Goal: Task Accomplishment & Management: Manage account settings

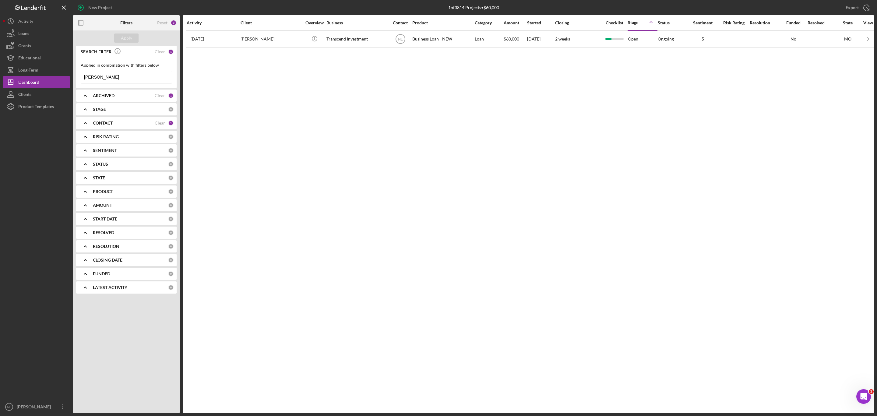
click at [138, 75] on input "[PERSON_NAME]" at bounding box center [126, 77] width 91 height 12
click at [123, 35] on div "Apply" at bounding box center [126, 38] width 11 height 9
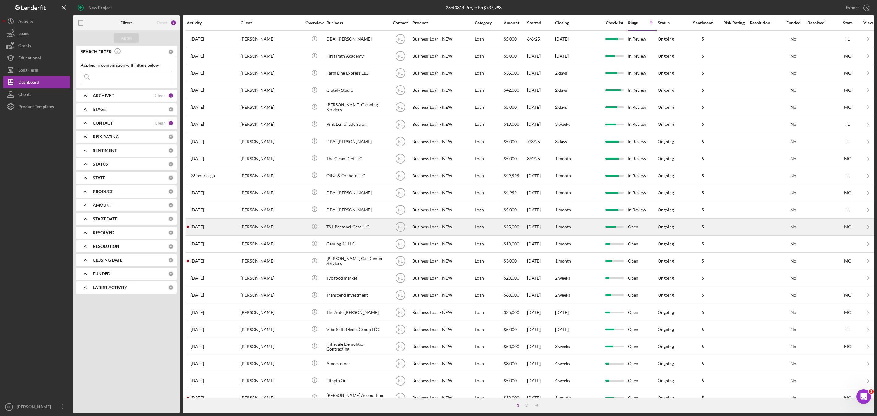
click at [246, 235] on div "[PERSON_NAME]" at bounding box center [271, 227] width 61 height 16
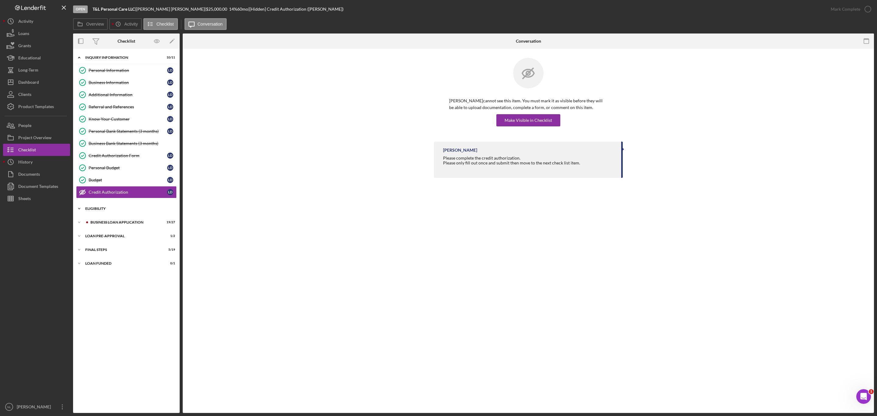
click at [112, 211] on div "ELIGIBILITY" at bounding box center [128, 209] width 87 height 4
click at [118, 228] on link "Credit Report Credit Report [PERSON_NAME]" at bounding box center [126, 221] width 101 height 12
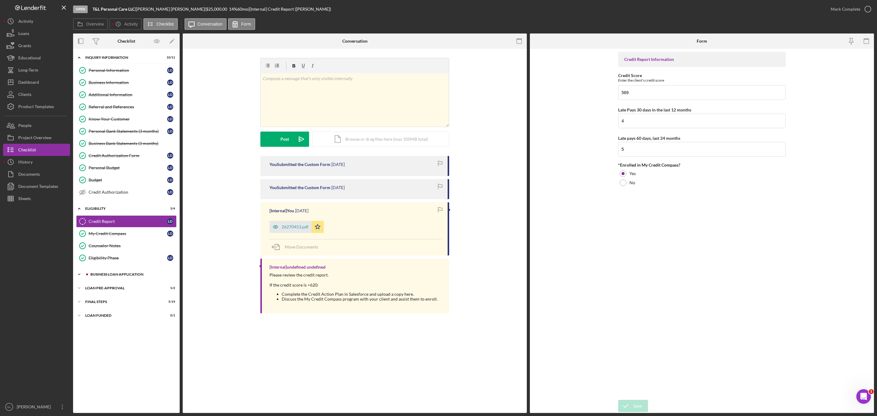
click at [123, 248] on div "Icon/Expander BUSINESS LOAN APPLICATION 19 / 27" at bounding box center [126, 274] width 107 height 12
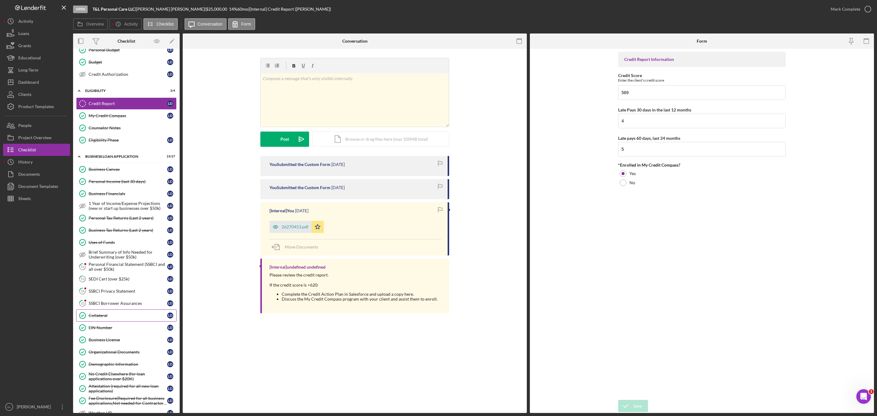
scroll to position [119, 0]
click at [115, 248] on div "Personal Financial Statement (SSBCI and all over $50k)" at bounding box center [128, 266] width 79 height 10
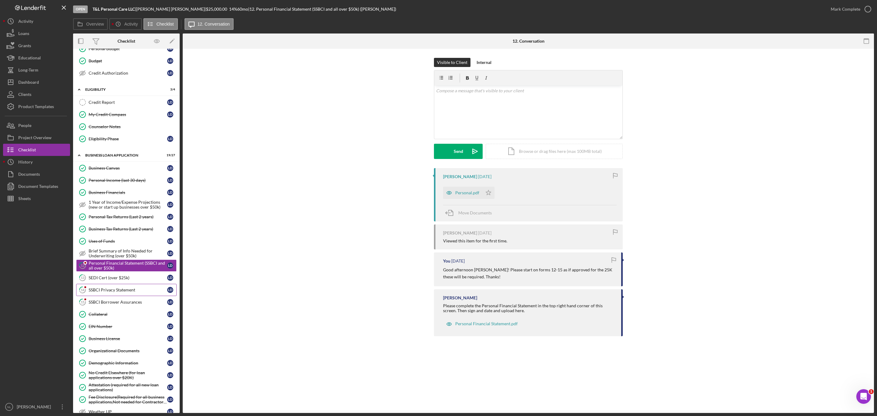
click at [114, 248] on div "SSBCI Privacy Statement" at bounding box center [128, 290] width 79 height 5
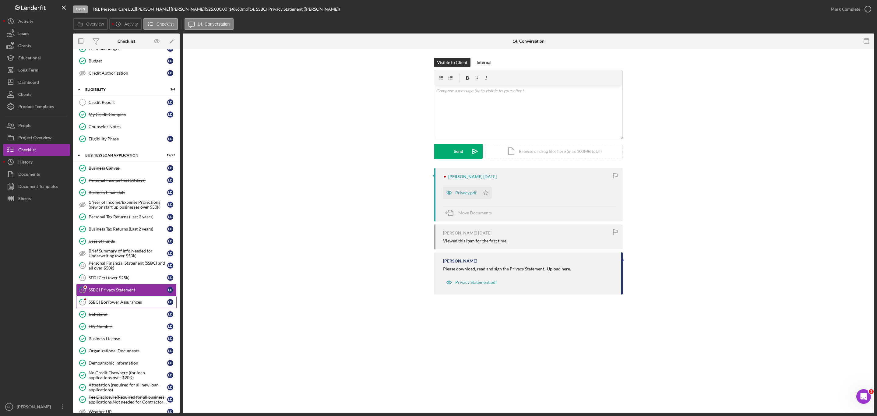
click at [115, 248] on link "15 SSBCI Borrower Assurances [PERSON_NAME]" at bounding box center [126, 302] width 101 height 12
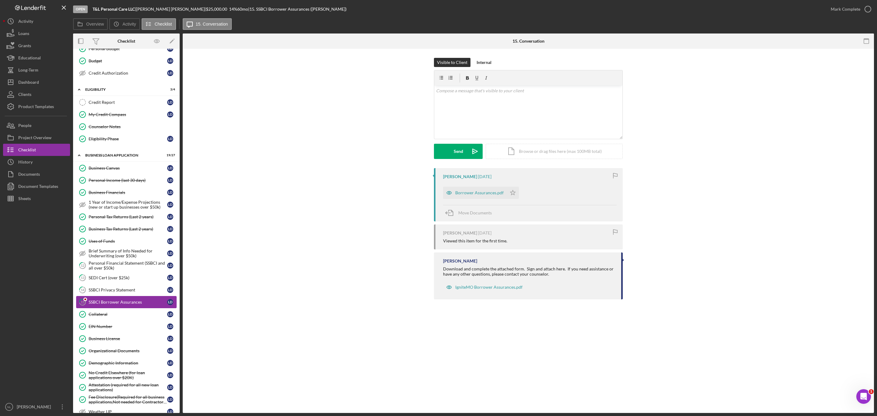
scroll to position [257, 0]
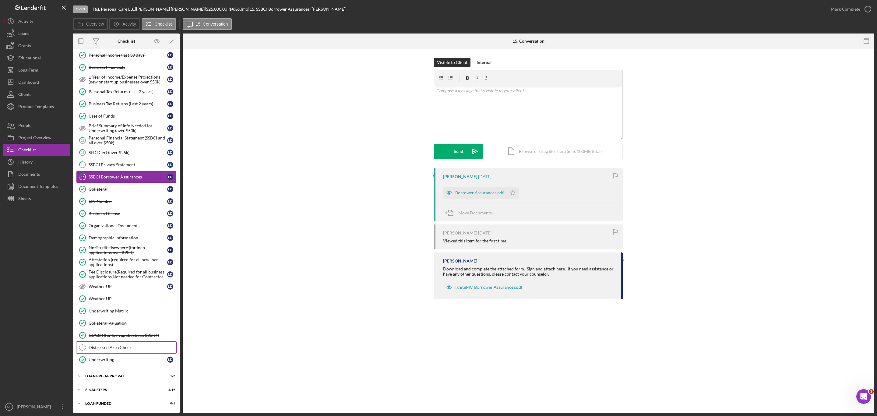
click at [113, 248] on link "Distressed Area Check Distressed Area Check" at bounding box center [126, 348] width 101 height 12
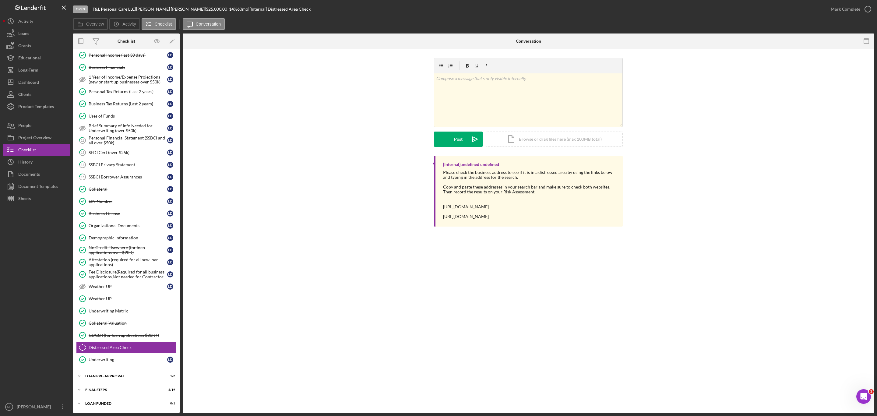
scroll to position [257, 0]
click at [112, 248] on div "Icon/Expander INQUIRY INFORMATION 10 / 11 Personal Information Personal Informa…" at bounding box center [126, 108] width 107 height 603
click at [109, 248] on div "Icon/Expander LOAN PRE-APPROVAL 1 / 2" at bounding box center [126, 376] width 107 height 12
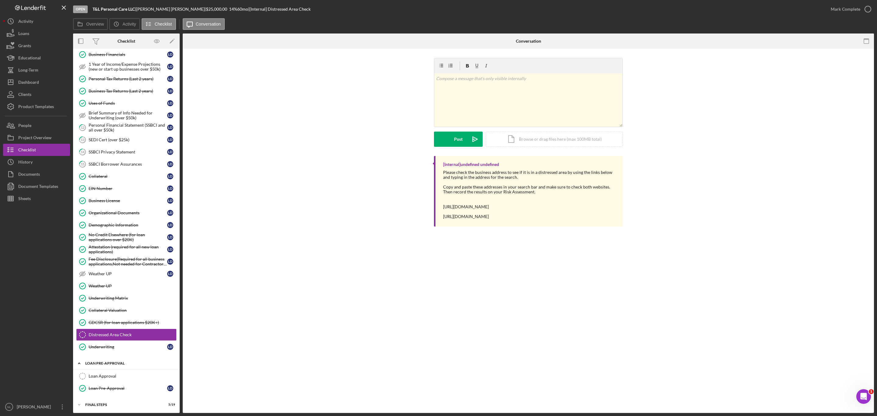
click at [109, 248] on div "Icon/Expander LOAN PRE-APPROVAL 1 / 2" at bounding box center [126, 363] width 107 height 12
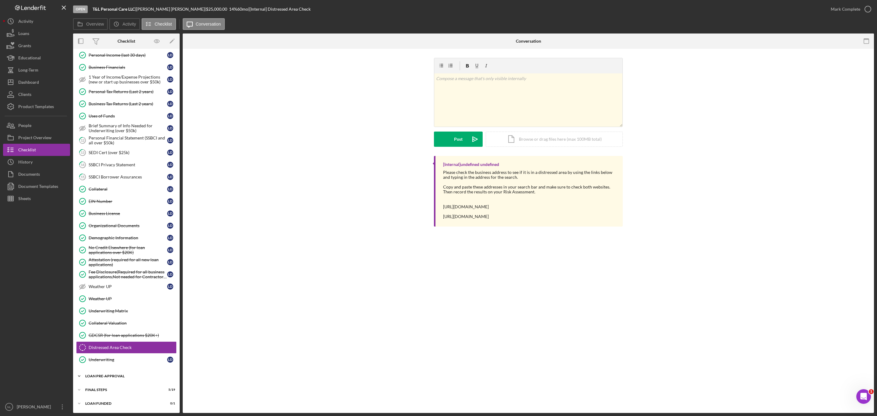
click at [109, 248] on div "Icon/Expander LOAN PRE-APPROVAL 1 / 2" at bounding box center [126, 376] width 107 height 12
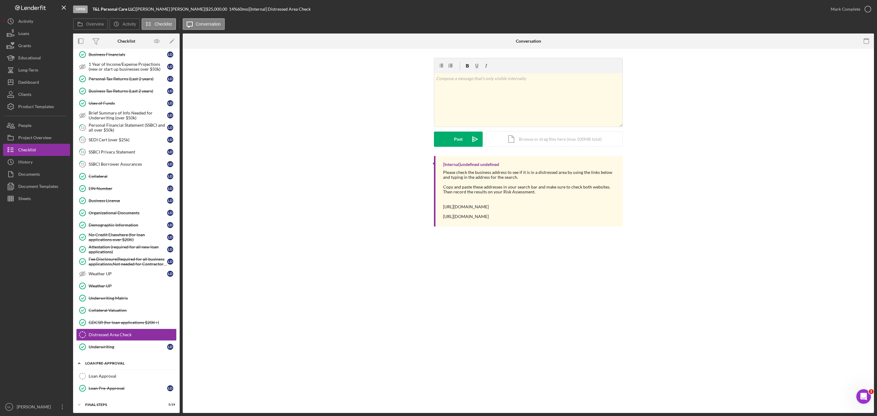
scroll to position [285, 0]
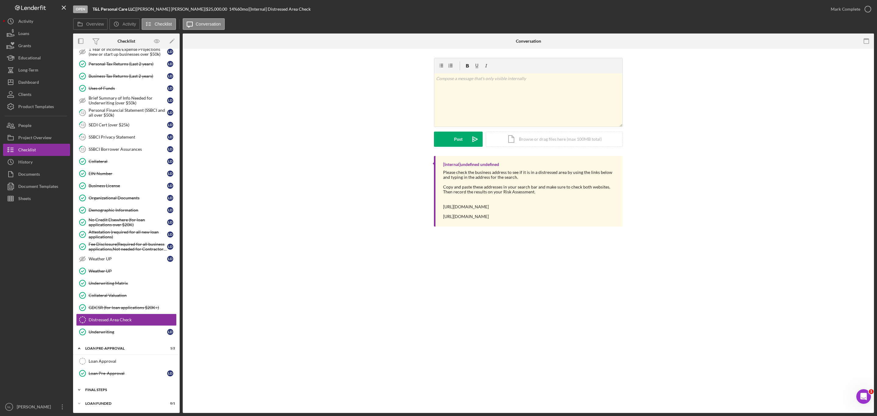
click at [109, 248] on div "Icon/Expander FINAL STEPS 5 / 19" at bounding box center [126, 390] width 107 height 12
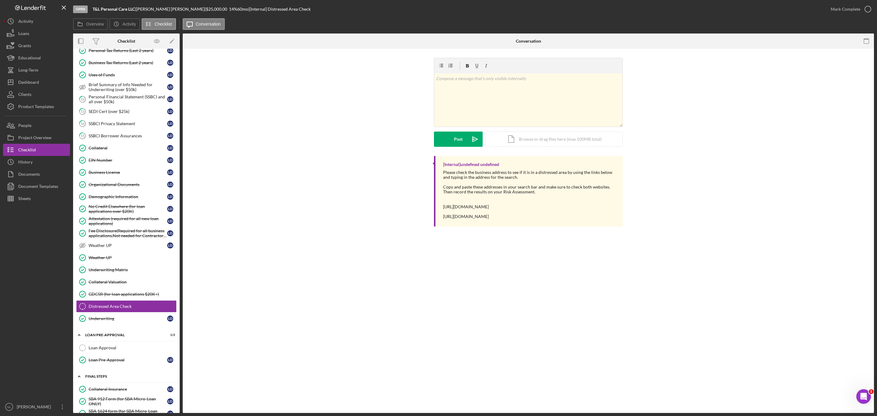
scroll to position [526, 0]
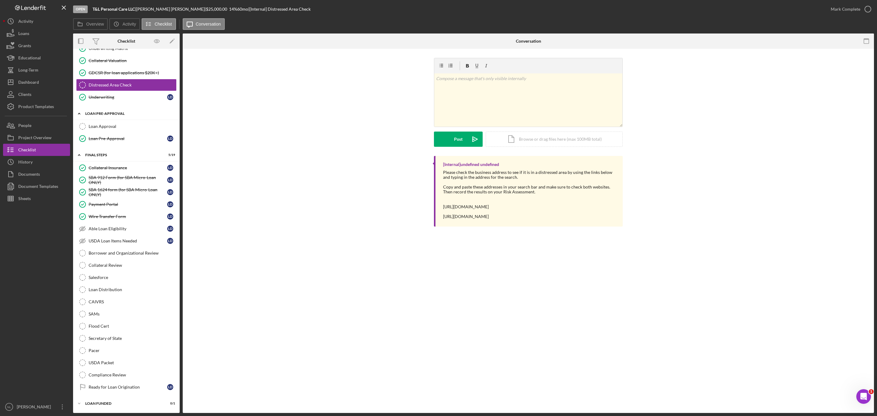
click at [109, 112] on div "Icon/Expander LOAN PRE-APPROVAL 1 / 2" at bounding box center [126, 114] width 107 height 12
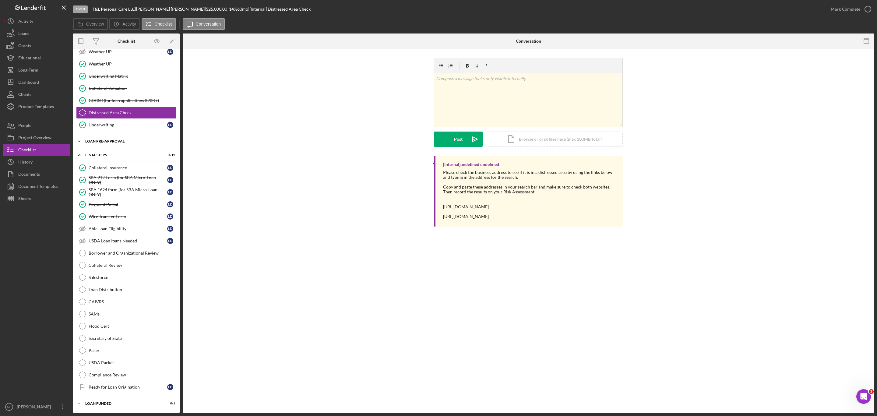
click at [104, 140] on div "LOAN PRE-APPROVAL" at bounding box center [128, 142] width 87 height 4
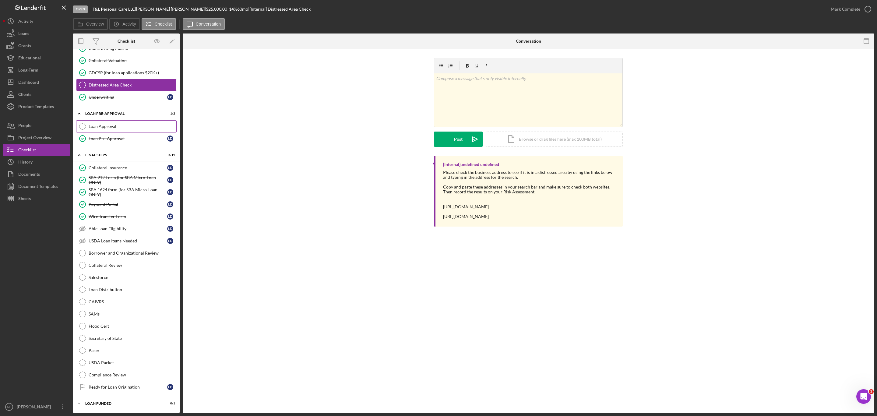
click at [103, 124] on div "Loan Approval" at bounding box center [133, 126] width 88 height 5
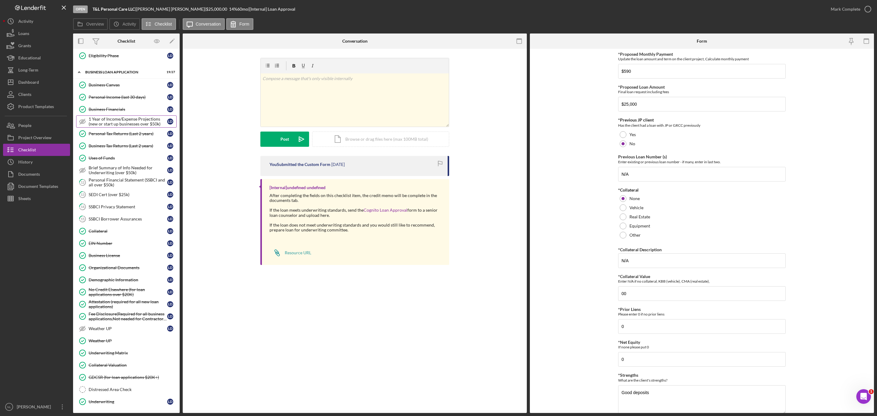
scroll to position [203, 0]
click at [49, 85] on button "Icon/Dashboard Dashboard" at bounding box center [36, 82] width 67 height 12
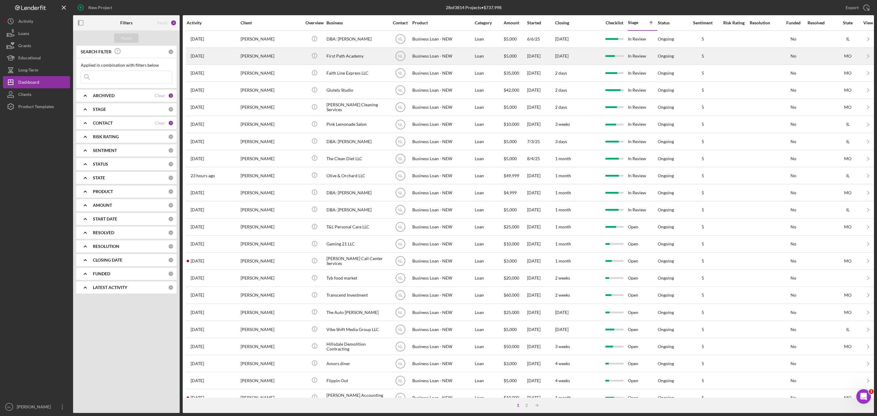
click at [267, 61] on div "[PERSON_NAME]" at bounding box center [271, 56] width 61 height 16
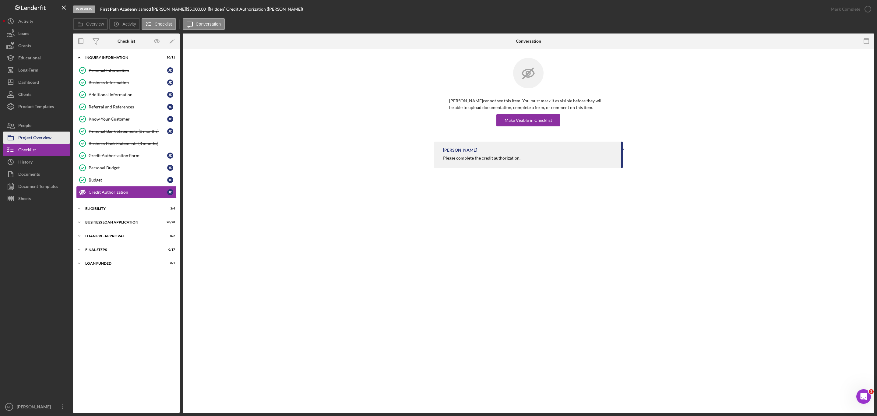
click at [30, 136] on div "Project Overview" at bounding box center [34, 139] width 33 height 14
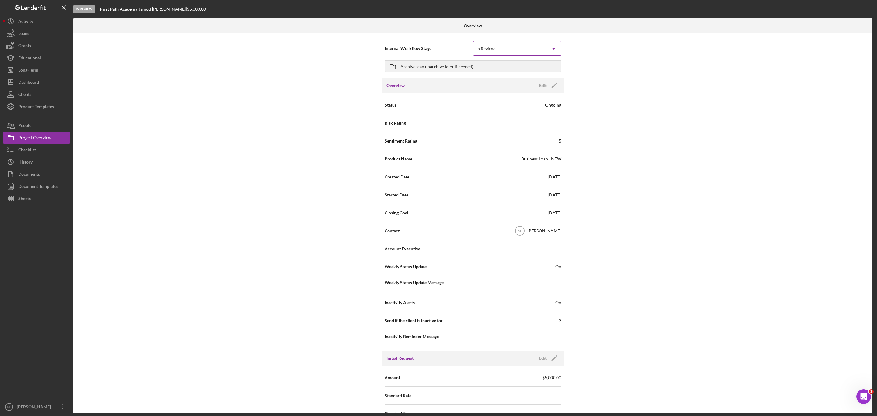
click at [519, 48] on div "In Review" at bounding box center [509, 49] width 73 height 14
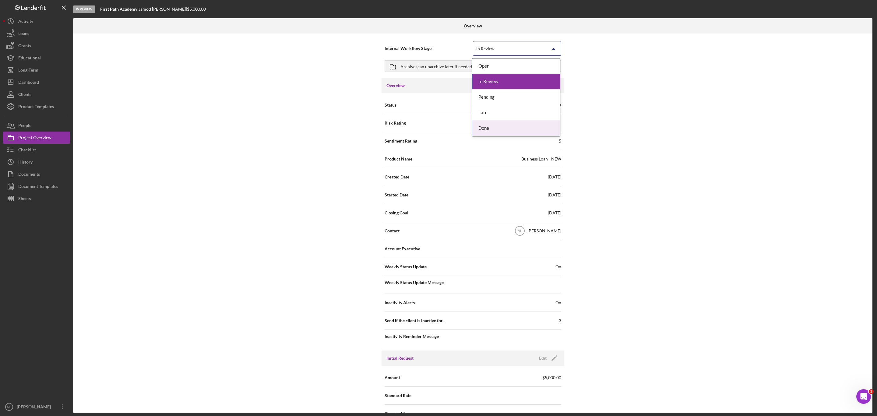
click at [491, 125] on div "Done" at bounding box center [517, 129] width 88 height 16
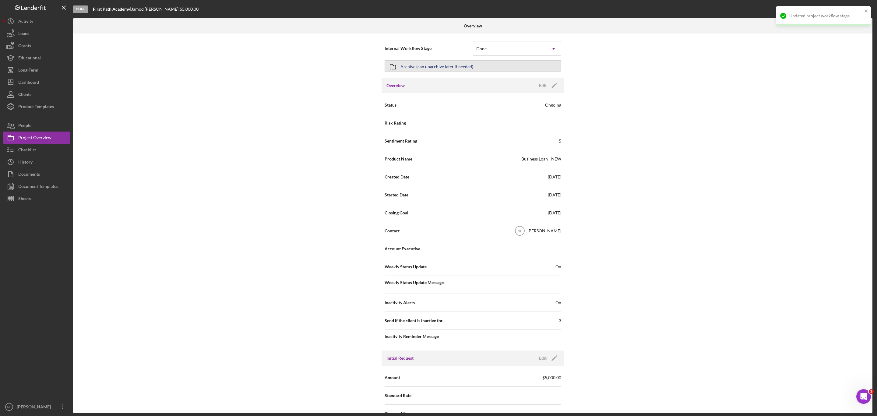
click at [433, 68] on div "Archive (can unarchive later if needed)" at bounding box center [437, 66] width 73 height 11
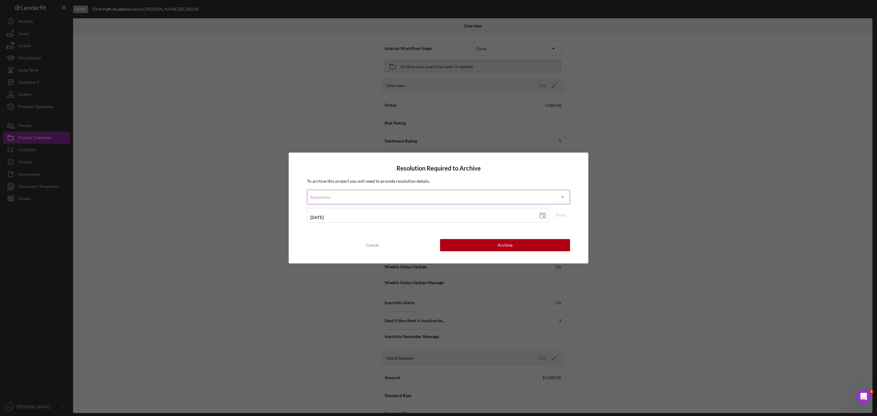
click at [409, 192] on div "Resolution" at bounding box center [431, 197] width 248 height 14
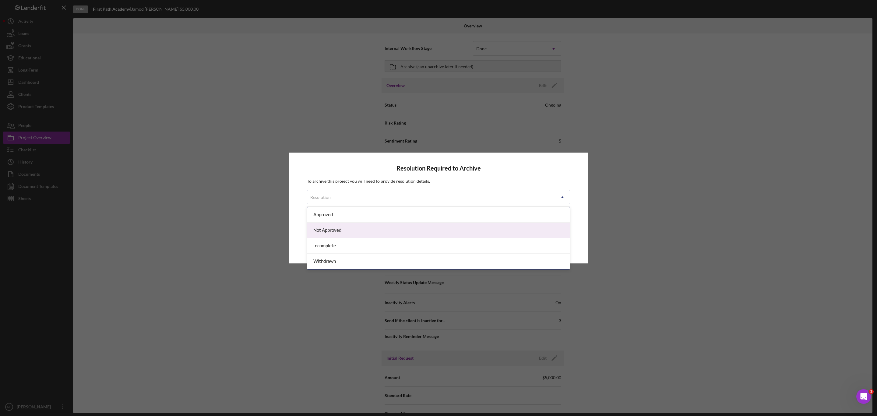
click at [368, 233] on div "Not Approved" at bounding box center [438, 231] width 263 height 16
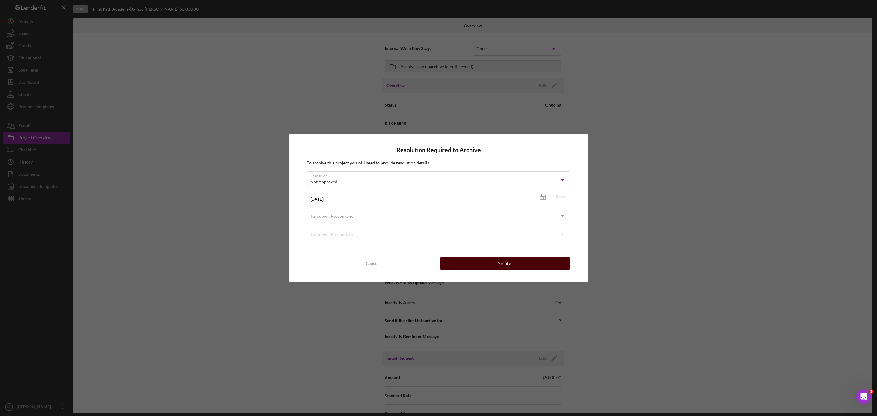
click at [465, 248] on button "Archive" at bounding box center [505, 263] width 130 height 12
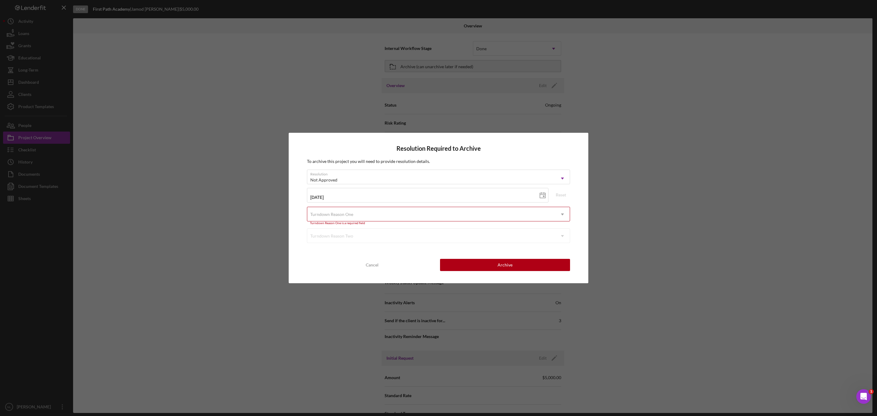
click at [385, 218] on div "Turndown Reason One" at bounding box center [431, 214] width 248 height 14
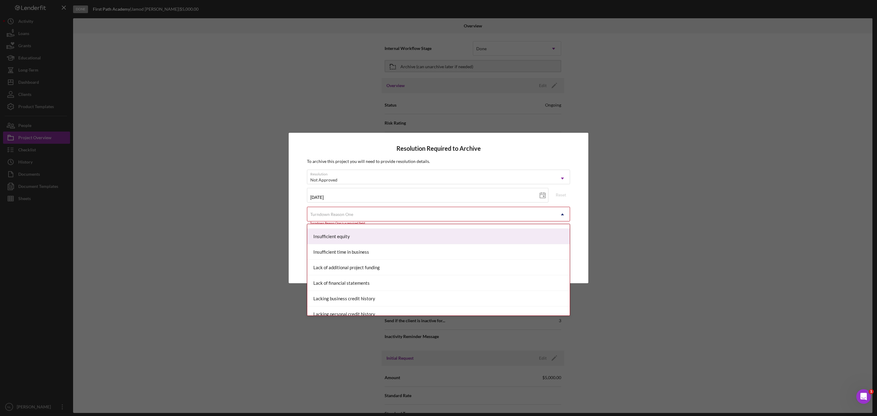
scroll to position [263, 0]
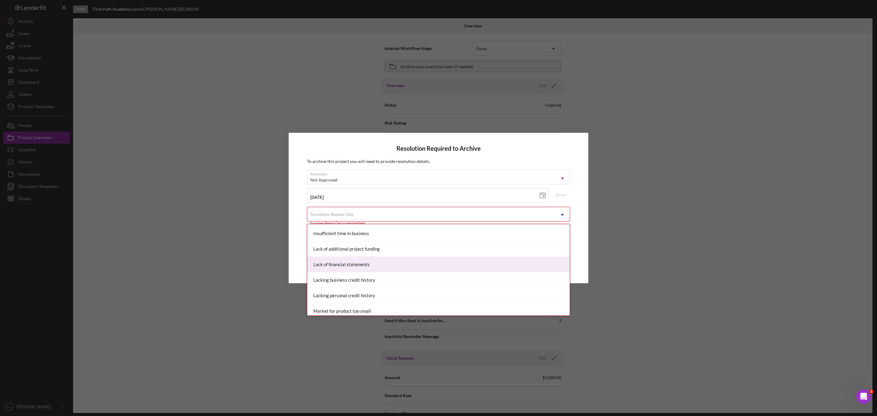
click at [371, 248] on div "Lack of financial statements" at bounding box center [438, 265] width 263 height 16
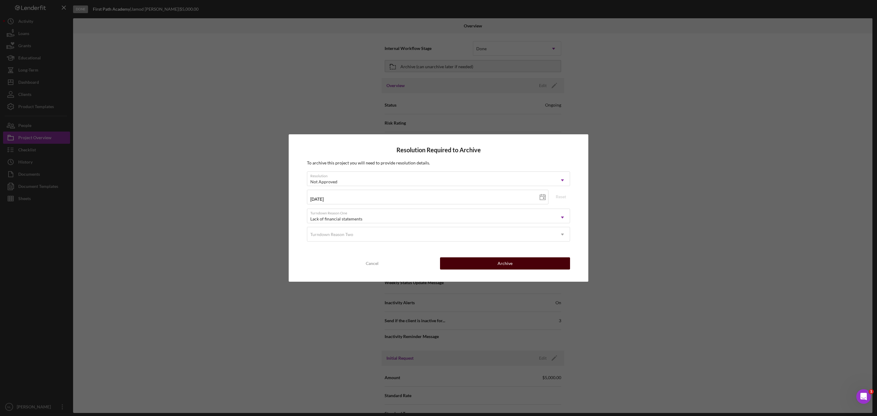
click at [499, 248] on div "Archive" at bounding box center [505, 263] width 15 height 12
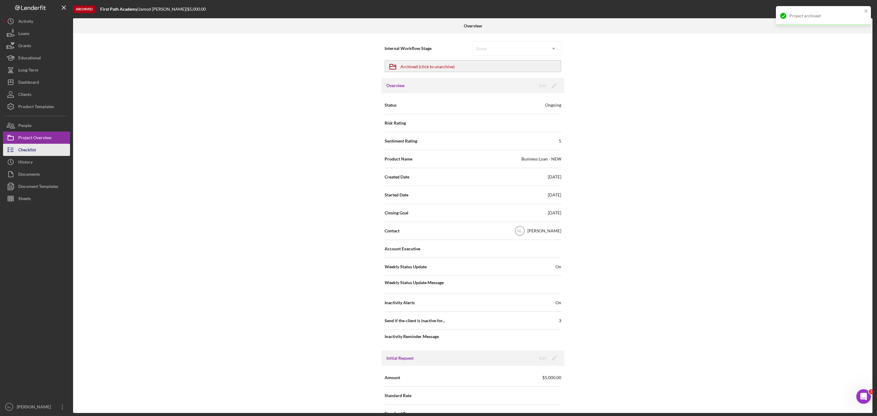
click at [42, 147] on button "Checklist" at bounding box center [36, 150] width 67 height 12
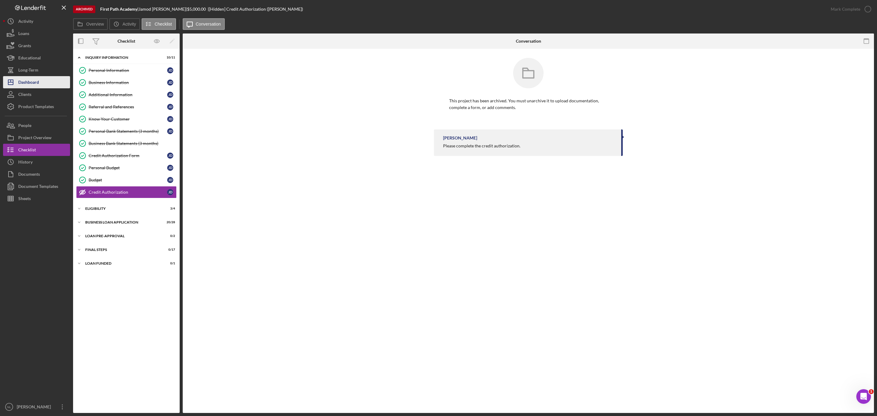
click at [37, 83] on div "Dashboard" at bounding box center [28, 83] width 21 height 14
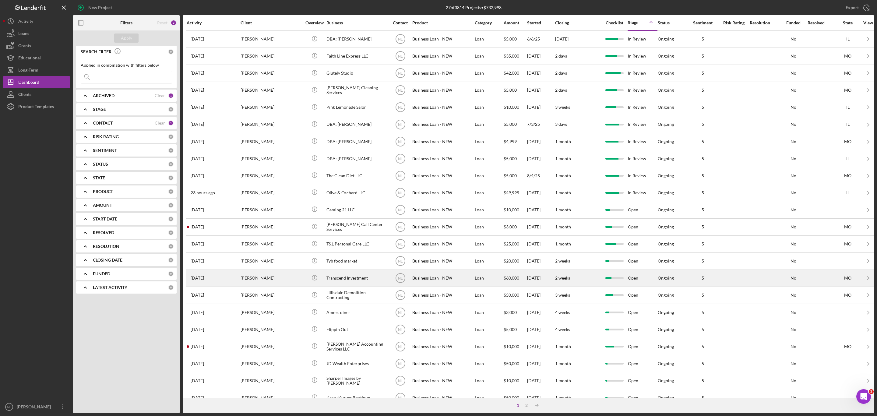
click at [270, 248] on div "[PERSON_NAME]" at bounding box center [271, 278] width 61 height 16
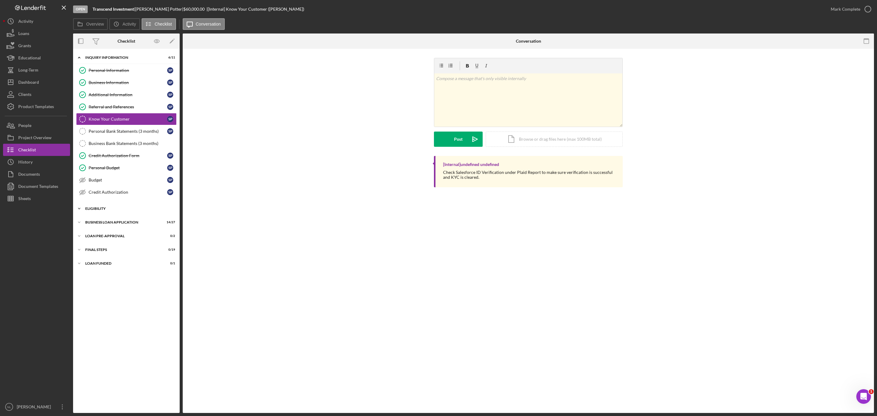
click at [101, 211] on div "ELIGIBILITY" at bounding box center [128, 209] width 87 height 4
click at [112, 248] on div "Credit Report Credit Report S P My Credit Compass My Credit Compass S P Counsel…" at bounding box center [126, 241] width 107 height 52
click at [112, 248] on div "Icon/Expander BUSINESS LOAN APPLICATION 14 / 27" at bounding box center [126, 274] width 107 height 12
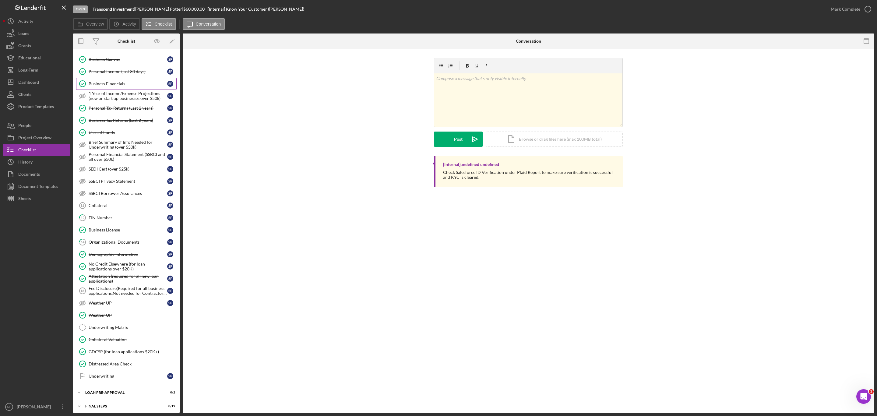
scroll to position [231, 0]
click at [112, 205] on div "Collateral" at bounding box center [128, 202] width 79 height 5
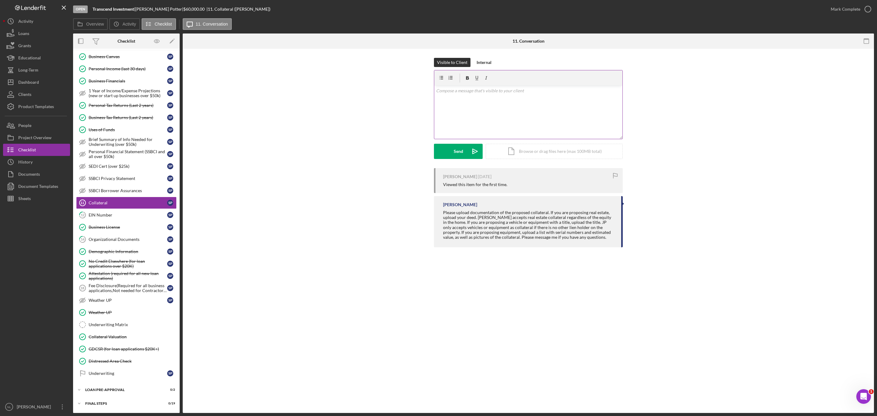
click at [460, 106] on div "v Color teal Color pink Remove color Add row above Add row below Add column bef…" at bounding box center [528, 112] width 188 height 53
click at [466, 155] on button "Send Icon/icon-invite-send" at bounding box center [458, 151] width 49 height 15
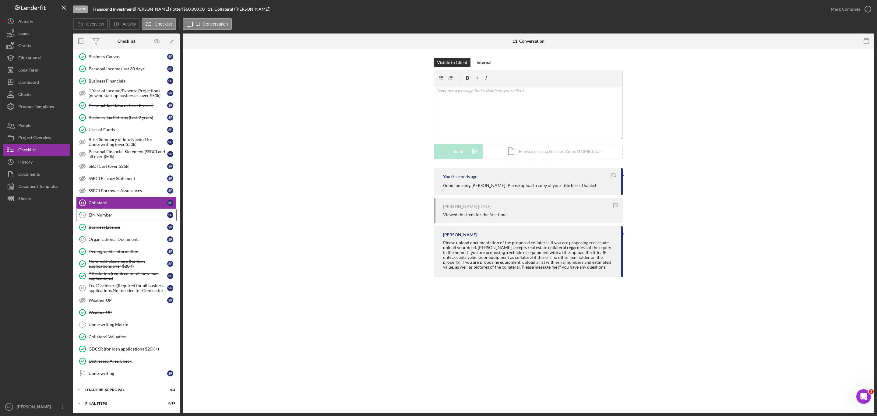
click at [112, 218] on div "EIN Number" at bounding box center [128, 215] width 79 height 5
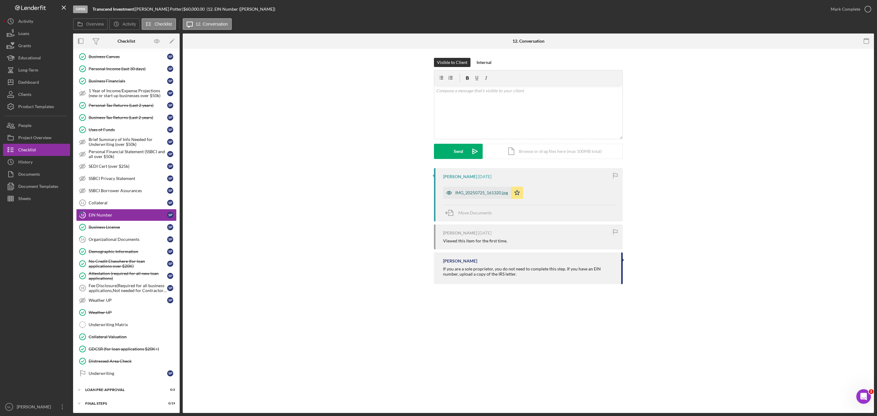
click at [496, 197] on div "IMG_20250725_161320.jpg" at bounding box center [477, 193] width 68 height 12
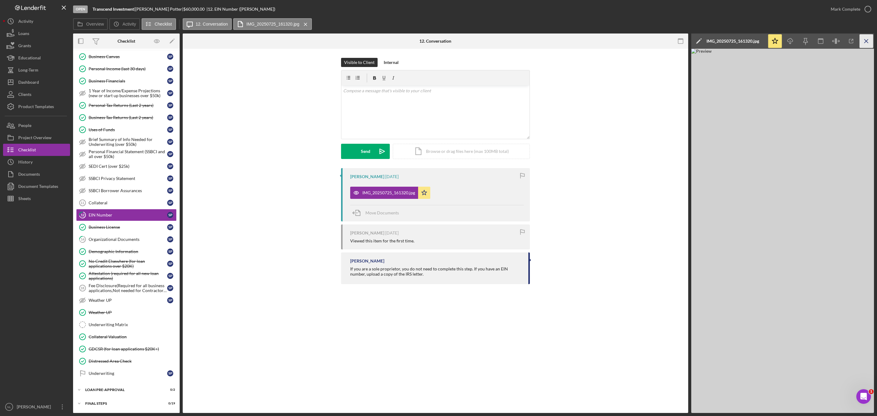
click at [578, 41] on icon "Icon/Menu Close" at bounding box center [867, 41] width 14 height 14
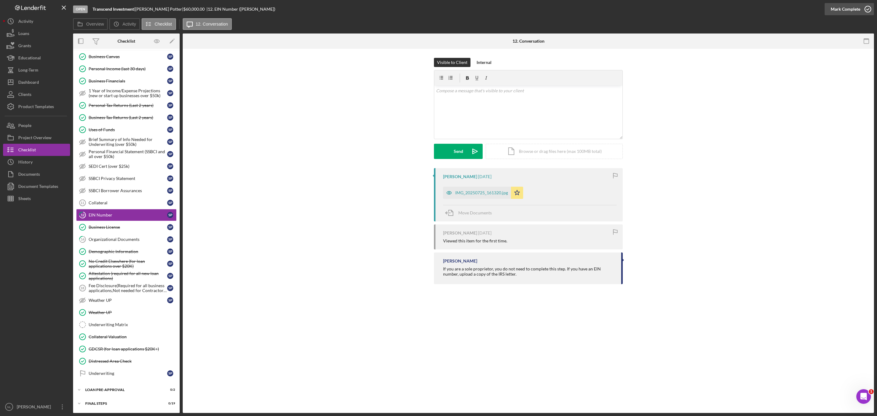
click at [578, 10] on div "Mark Complete" at bounding box center [846, 9] width 30 height 12
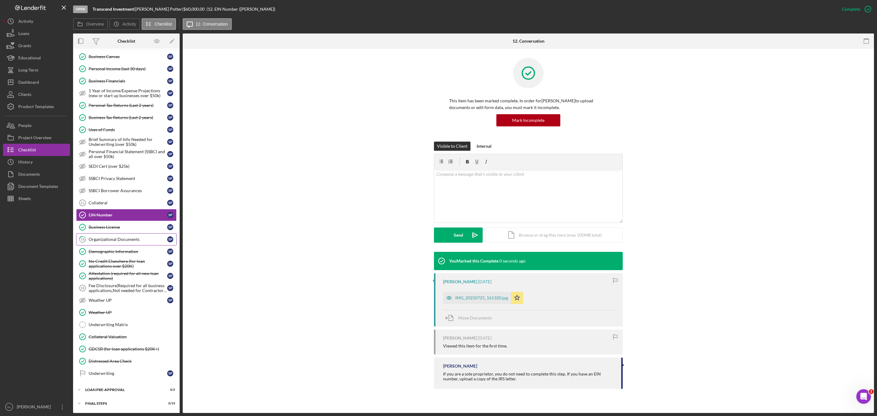
click at [115, 242] on div "Organizational Documents" at bounding box center [128, 239] width 79 height 5
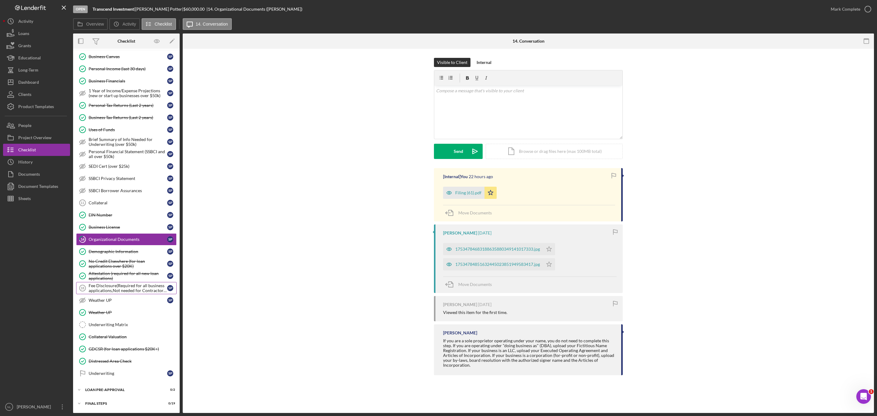
click at [130, 248] on link "Fee Disclosure(Required for all business applications,Not needed for Contractor…" at bounding box center [126, 288] width 101 height 12
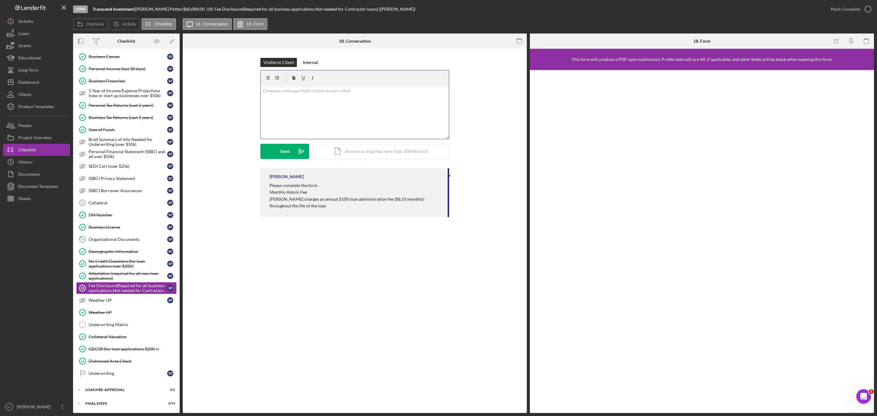
click at [338, 121] on div "v Color teal Color pink Remove color Add row above Add row below Add column bef…" at bounding box center [355, 112] width 188 height 53
click at [279, 152] on button "Send Icon/icon-invite-send" at bounding box center [285, 151] width 49 height 15
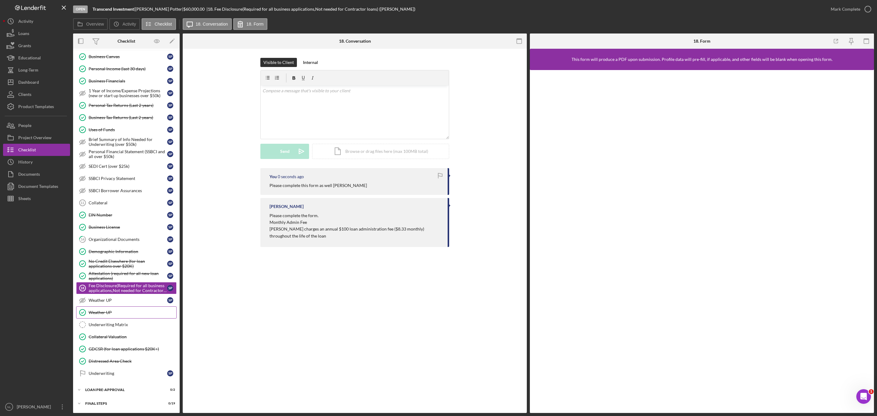
scroll to position [257, 0]
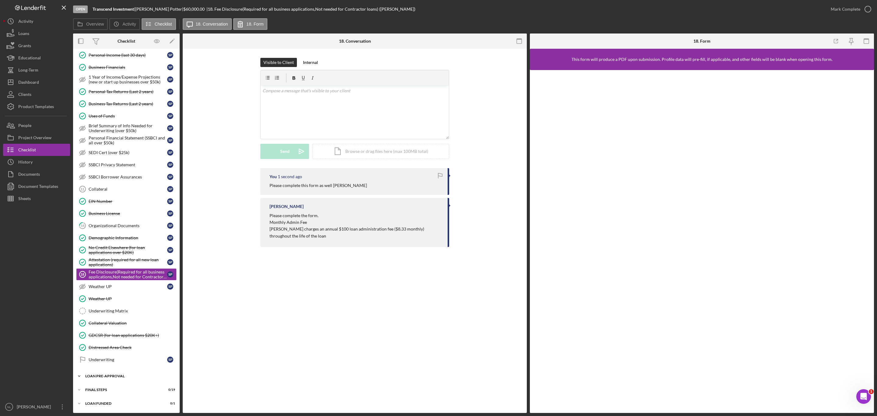
click at [118, 248] on div "Icon/Expander LOAN PRE-APPROVAL 0 / 2" at bounding box center [126, 376] width 107 height 12
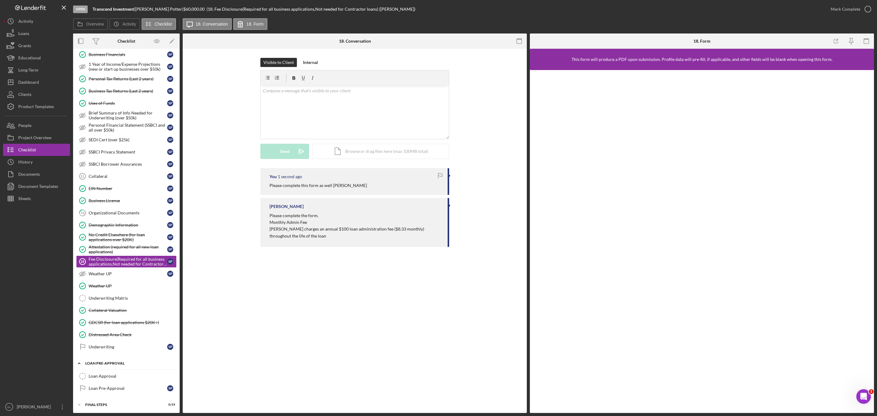
scroll to position [285, 0]
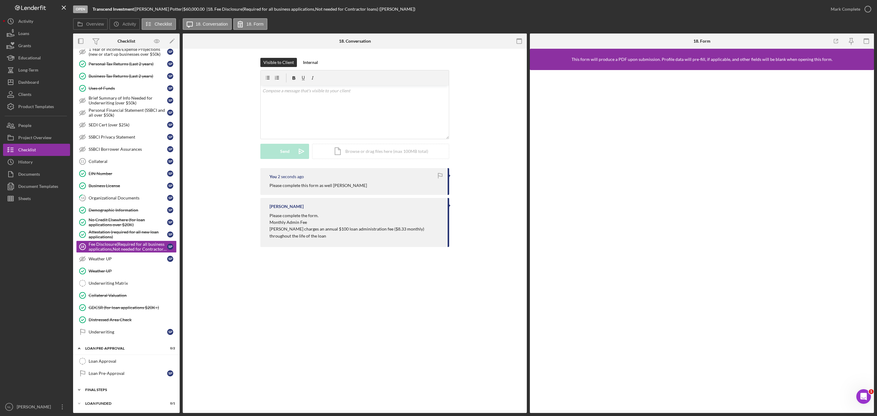
click at [118, 248] on div "FINAL STEPS" at bounding box center [128, 390] width 87 height 4
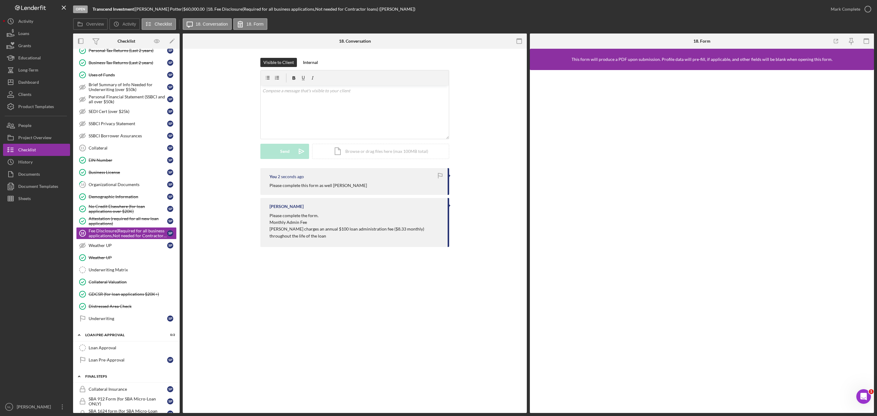
scroll to position [526, 0]
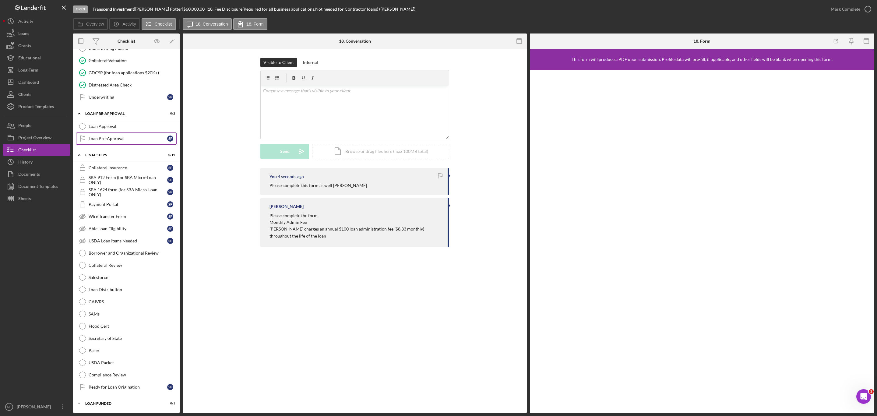
click at [100, 136] on div "Loan Pre-Approval" at bounding box center [128, 138] width 79 height 5
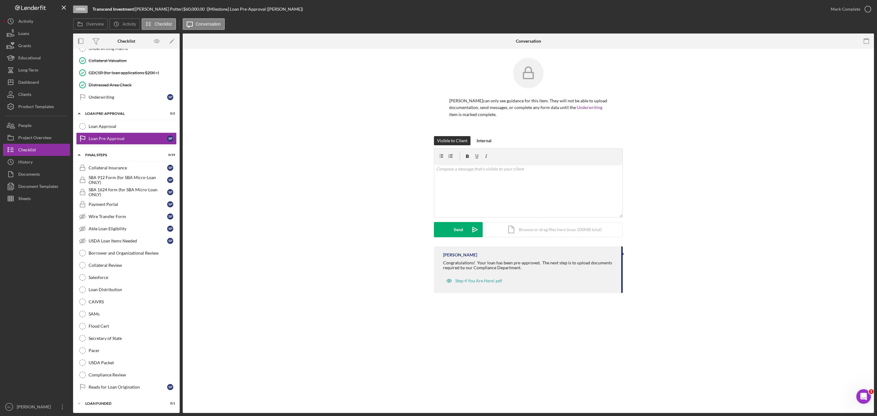
scroll to position [526, 0]
click at [578, 8] on div "Mark Complete" at bounding box center [846, 9] width 30 height 12
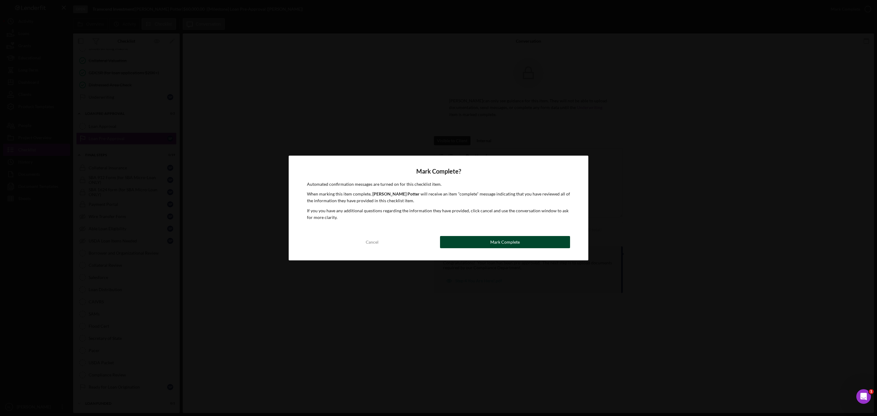
click at [473, 239] on button "Mark Complete" at bounding box center [505, 242] width 130 height 12
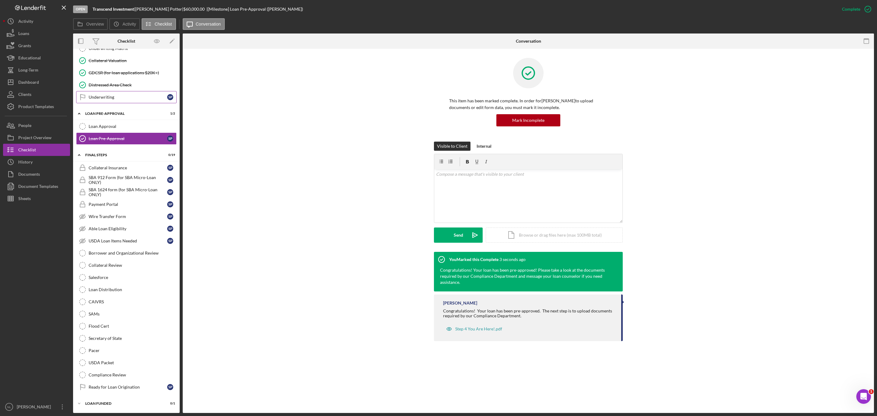
click at [120, 95] on div "Underwriting" at bounding box center [128, 97] width 79 height 5
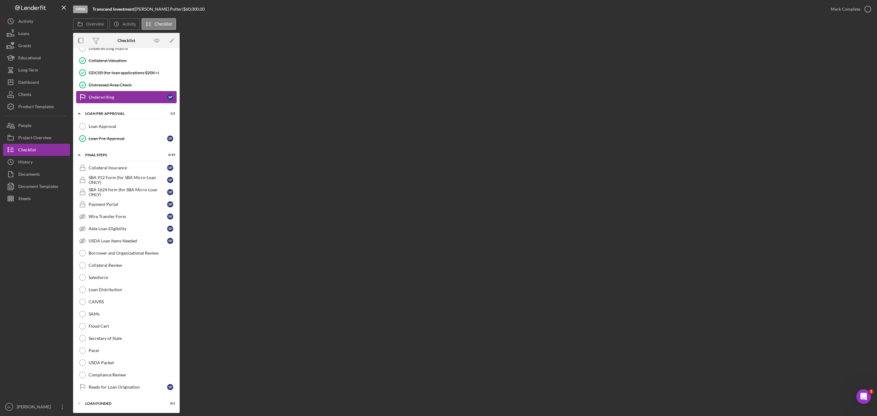
scroll to position [526, 0]
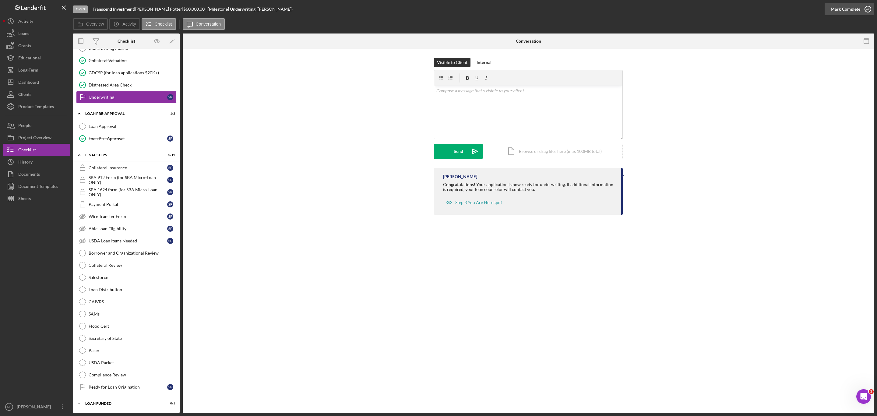
click at [578, 10] on div "Mark Complete" at bounding box center [846, 9] width 30 height 12
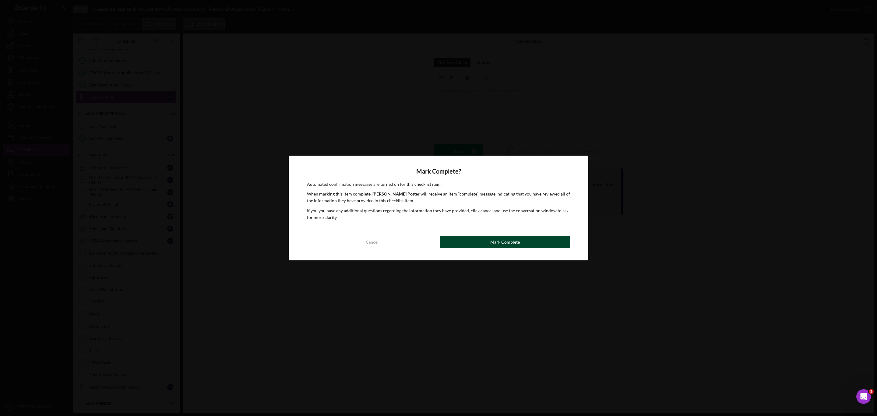
click at [505, 237] on div "Mark Complete" at bounding box center [506, 242] width 30 height 12
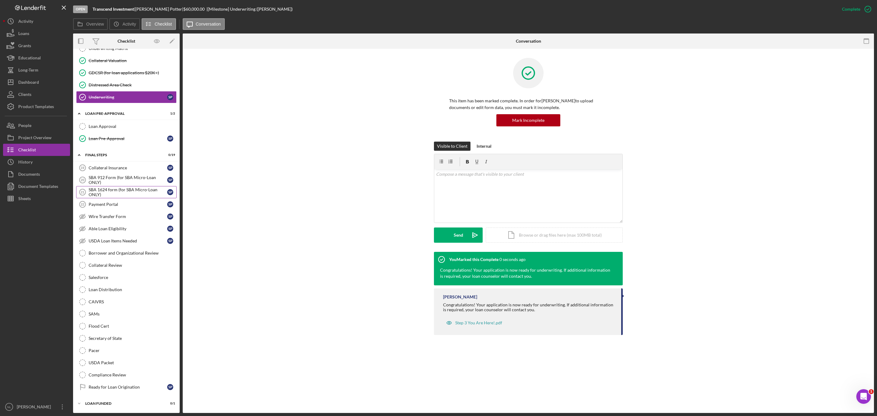
click at [122, 193] on link "SBA 1624 form (for SBA Micro-Loan ONLY) 21 SBA 1624 form (for SBA Micro-Loan ON…" at bounding box center [126, 192] width 101 height 12
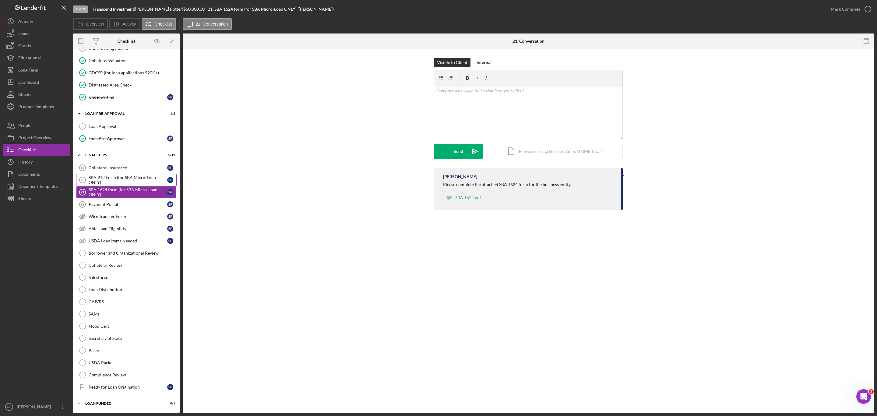
click at [118, 175] on div "SBA 912 Form (for SBA Micro-Loan ONLY)" at bounding box center [128, 180] width 79 height 10
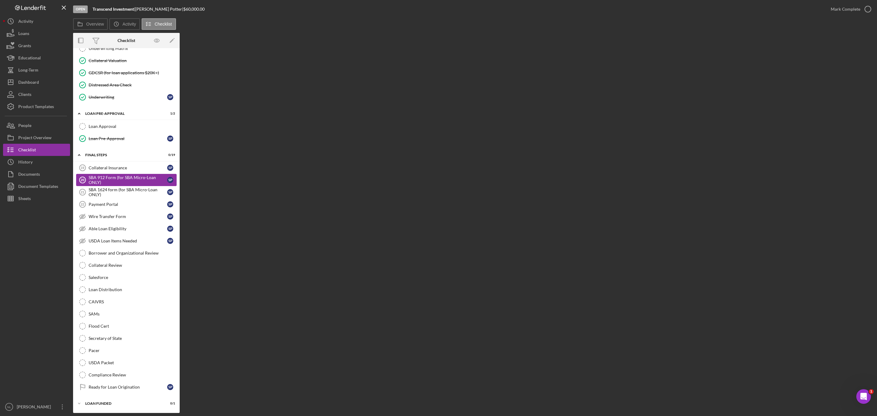
scroll to position [526, 0]
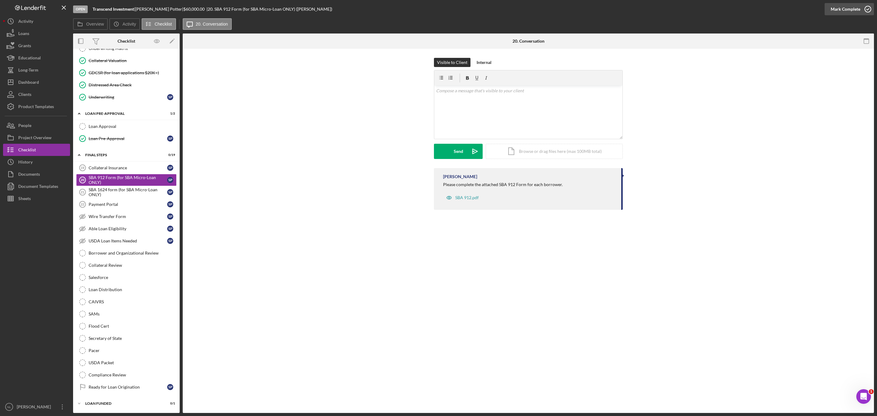
click at [578, 9] on div "Mark Complete" at bounding box center [846, 9] width 30 height 12
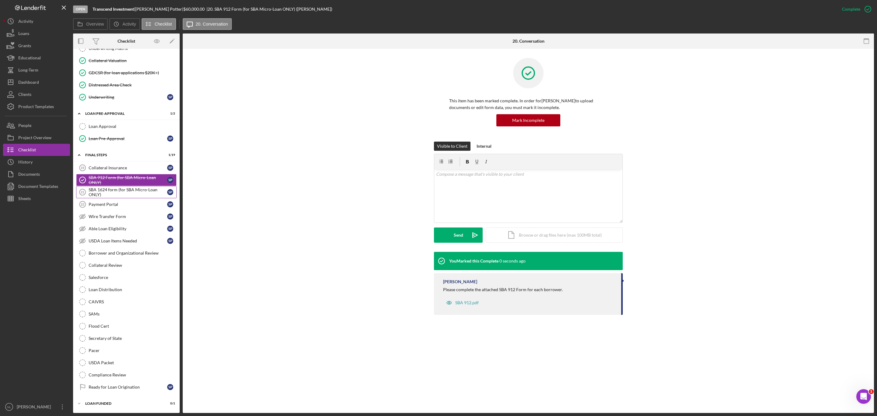
click at [153, 187] on div "SBA 1624 form (for SBA Micro-Loan ONLY)" at bounding box center [128, 192] width 79 height 10
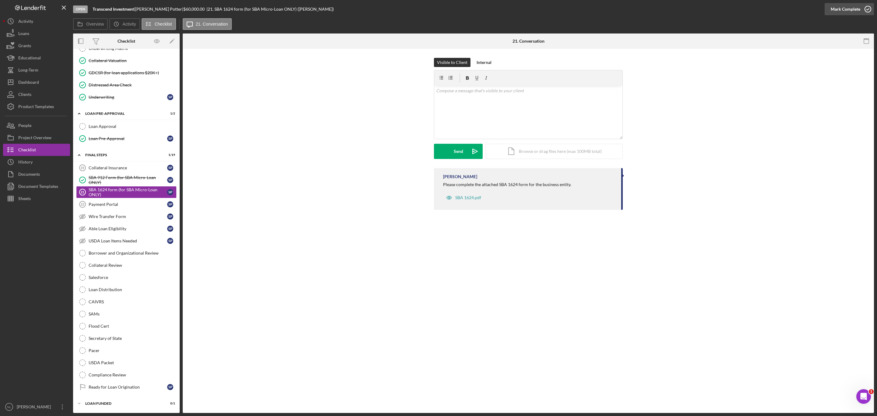
click at [578, 13] on div "Mark Complete" at bounding box center [846, 9] width 30 height 12
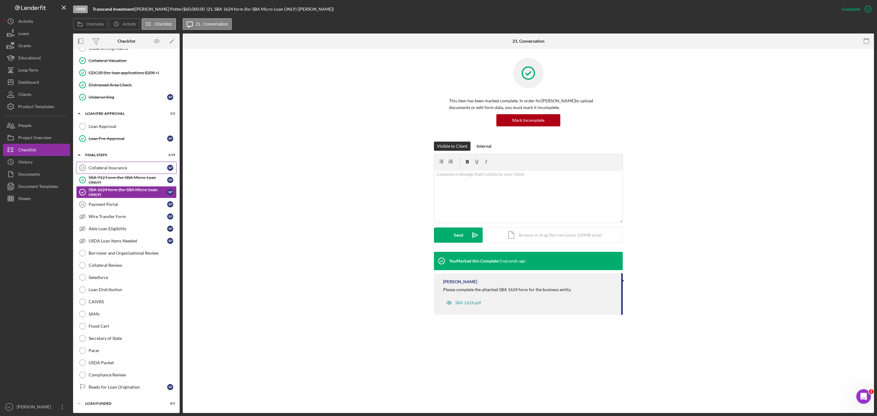
click at [116, 165] on div "Collateral Insurance" at bounding box center [128, 167] width 79 height 5
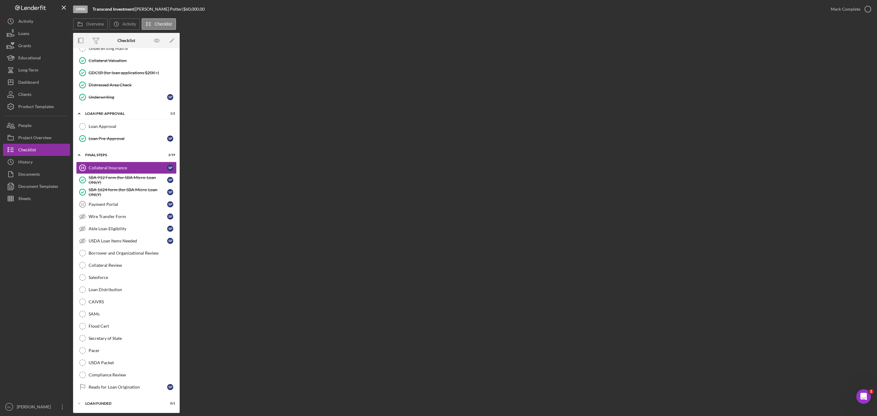
scroll to position [526, 0]
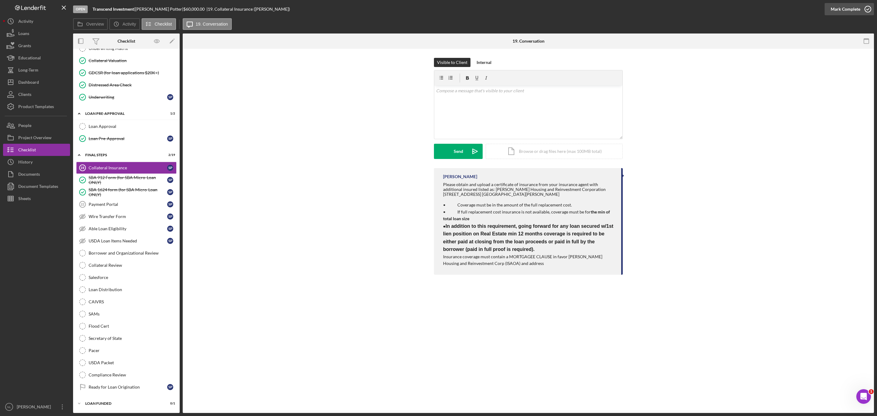
click at [578, 9] on div "Mark Complete" at bounding box center [846, 9] width 30 height 12
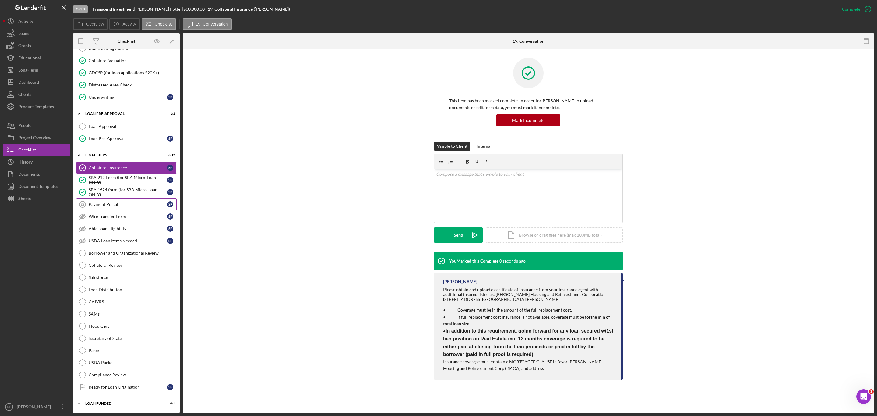
click at [126, 198] on link "Payment Portal 22 Payment Portal S P" at bounding box center [126, 204] width 101 height 12
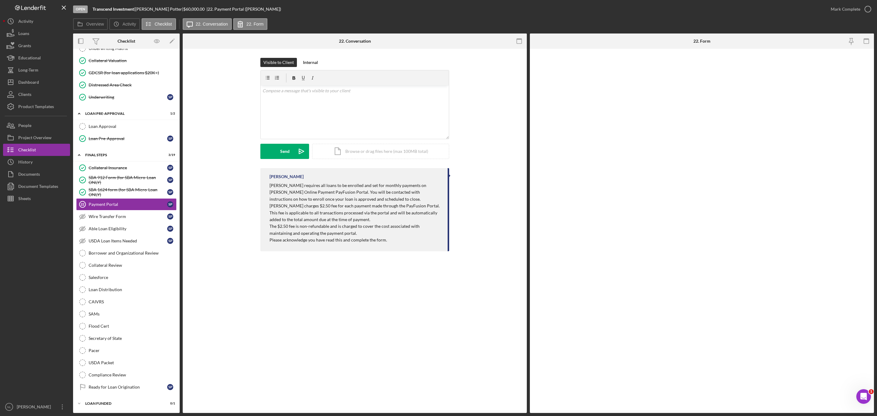
scroll to position [526, 0]
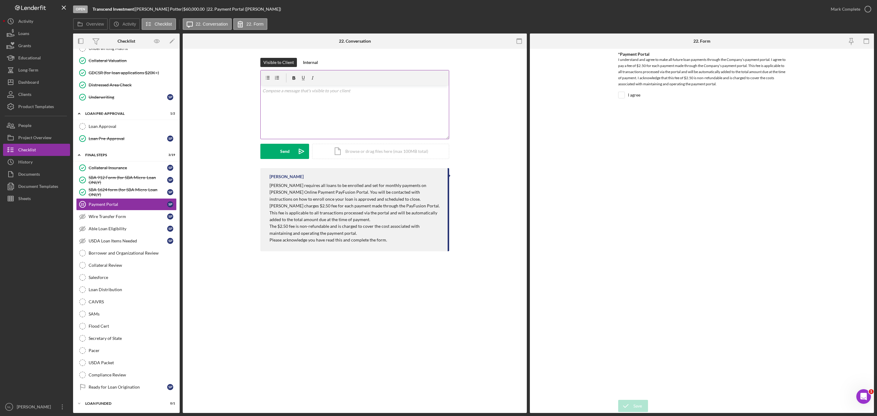
click at [326, 107] on div "v Color teal Color pink Remove color Add row above Add row below Add column bef…" at bounding box center [355, 112] width 188 height 53
click at [300, 146] on icon "Icon/icon-invite-send" at bounding box center [301, 151] width 15 height 15
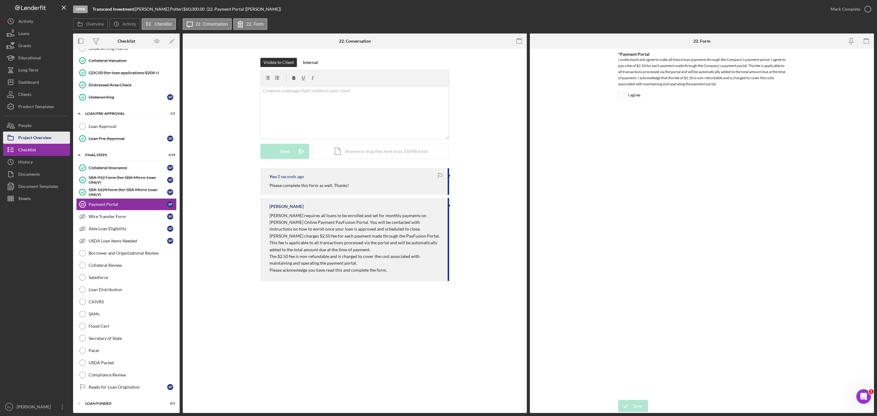
click at [38, 137] on div "Project Overview" at bounding box center [34, 139] width 33 height 14
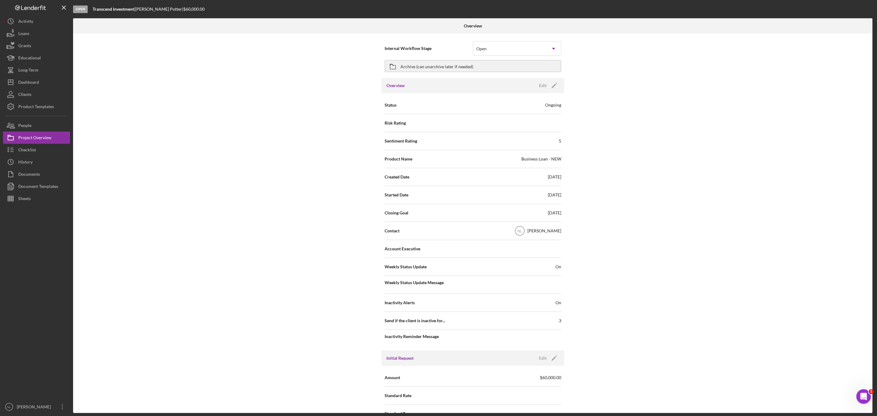
click at [554, 78] on div "Overview Edit Icon/Edit" at bounding box center [473, 85] width 183 height 15
click at [553, 84] on icon "Icon/Edit" at bounding box center [554, 85] width 15 height 15
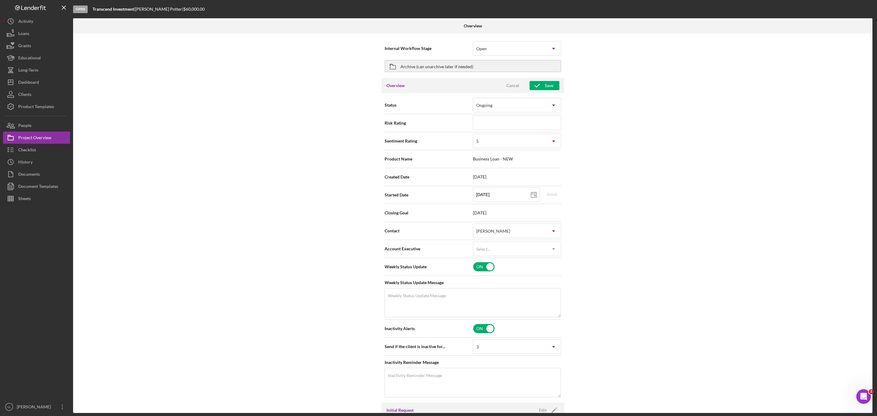
scroll to position [186, 0]
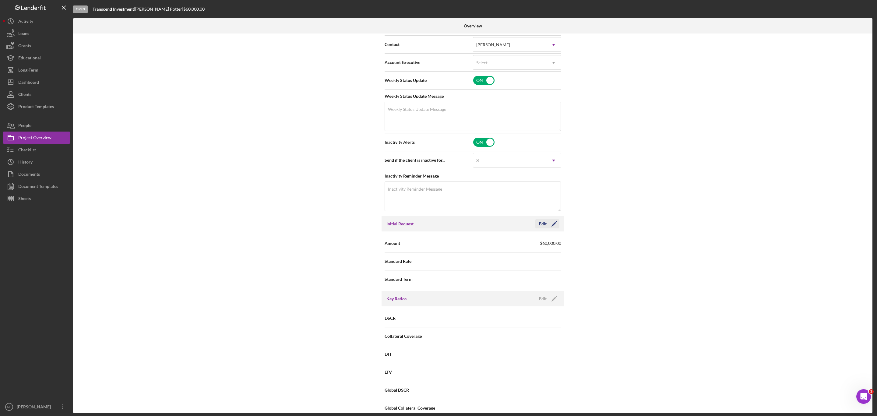
click at [549, 226] on icon "Icon/Edit" at bounding box center [554, 223] width 15 height 15
click at [521, 248] on div "Amount $60,000" at bounding box center [473, 244] width 177 height 18
click at [516, 248] on input "$60,000" at bounding box center [517, 243] width 88 height 15
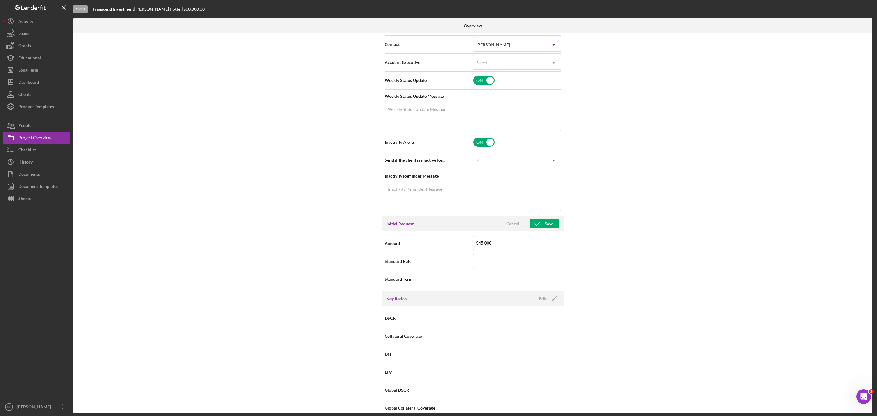
type input "$45,000"
click at [499, 248] on input at bounding box center [517, 261] width 88 height 15
type input "14.000%"
click at [488, 248] on input at bounding box center [517, 279] width 88 height 15
type input "60"
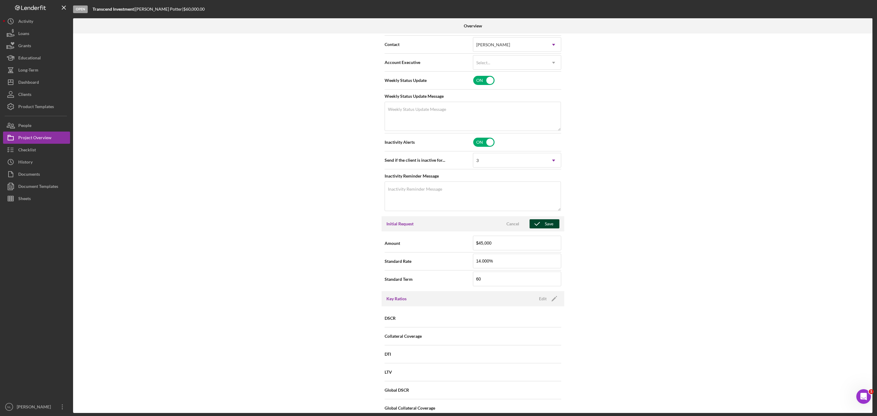
click at [539, 228] on icon "button" at bounding box center [537, 223] width 15 height 15
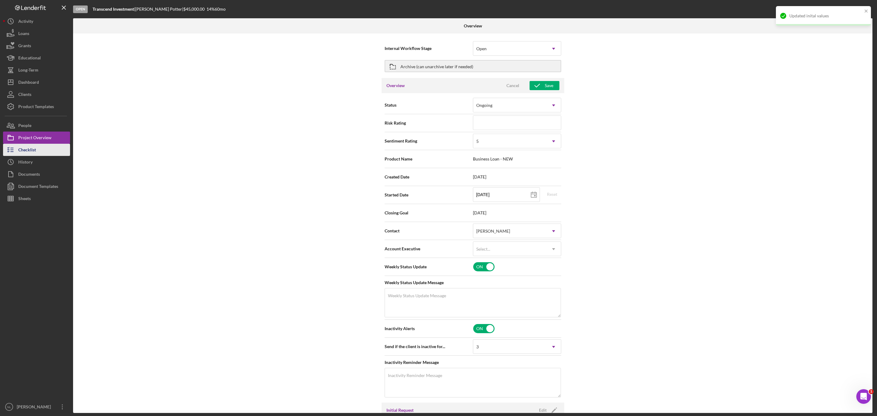
click at [60, 153] on button "Checklist" at bounding box center [36, 150] width 67 height 12
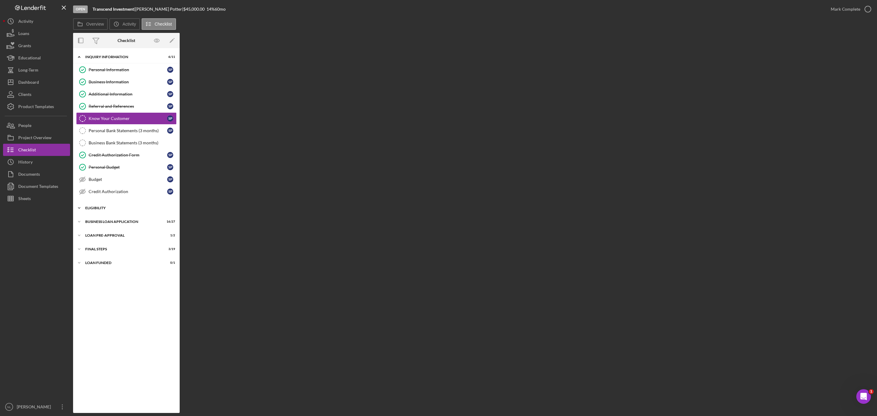
click at [122, 210] on div "ELIGIBILITY" at bounding box center [128, 208] width 87 height 4
click at [114, 223] on div "Credit Report" at bounding box center [128, 220] width 79 height 5
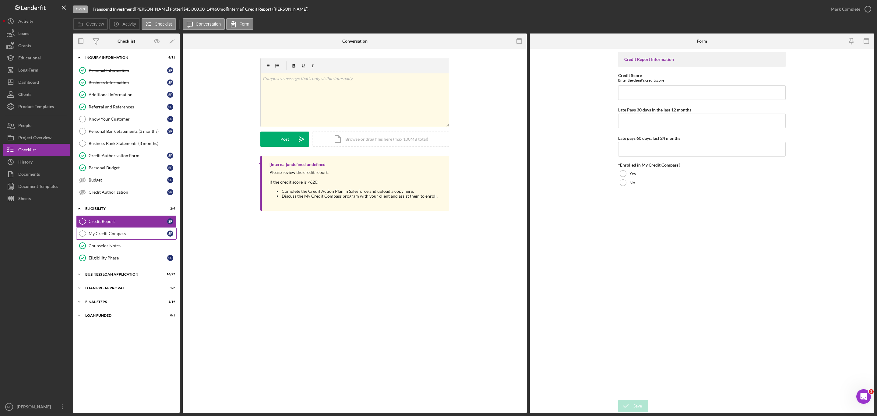
click at [115, 236] on div "My Credit Compass" at bounding box center [128, 233] width 79 height 5
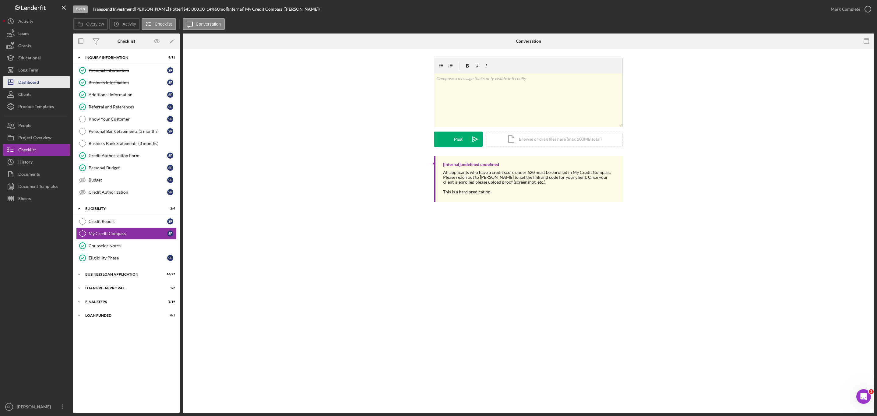
click at [30, 83] on div "Dashboard" at bounding box center [28, 83] width 21 height 14
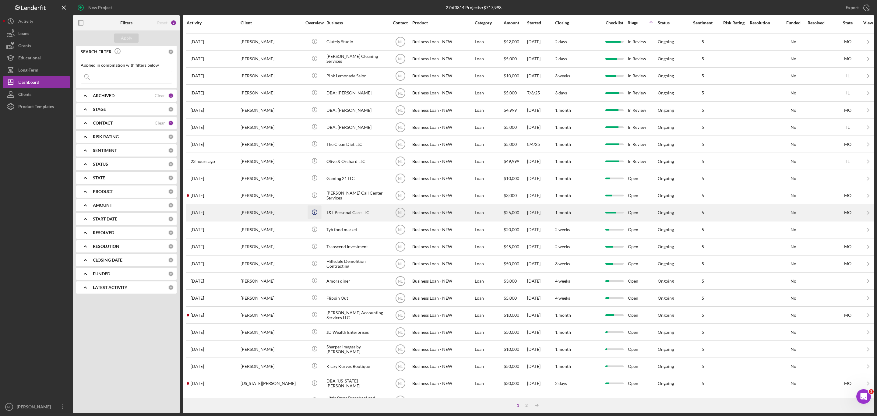
scroll to position [53, 0]
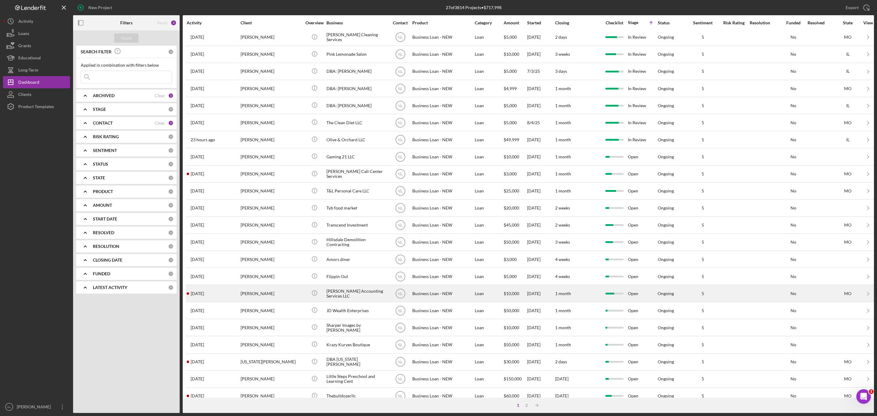
click at [284, 248] on div "[PERSON_NAME]" at bounding box center [271, 293] width 61 height 16
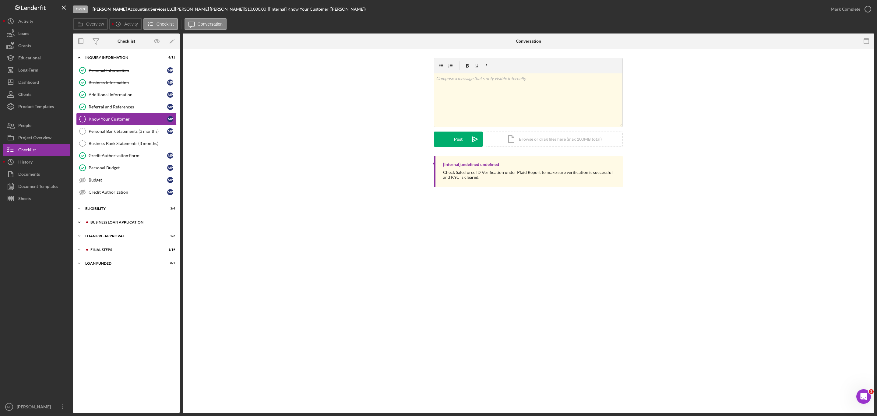
click at [137, 228] on div "Icon/Expander BUSINESS LOAN APPLICATION 18 / 27" at bounding box center [126, 222] width 107 height 12
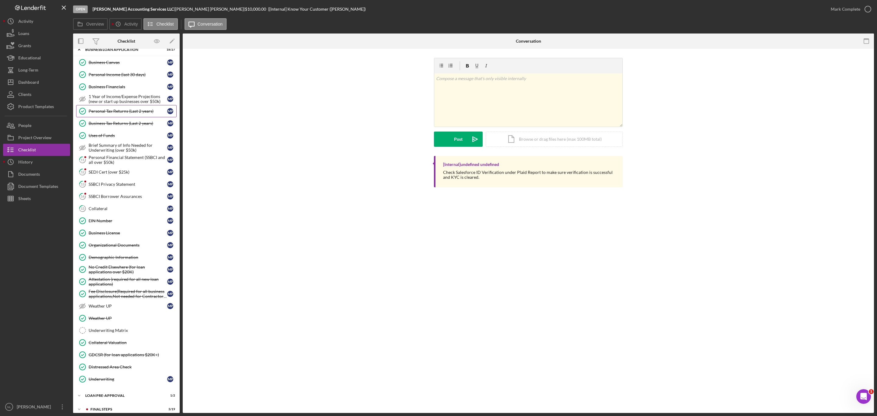
scroll to position [204, 0]
